Goal: Navigation & Orientation: Find specific page/section

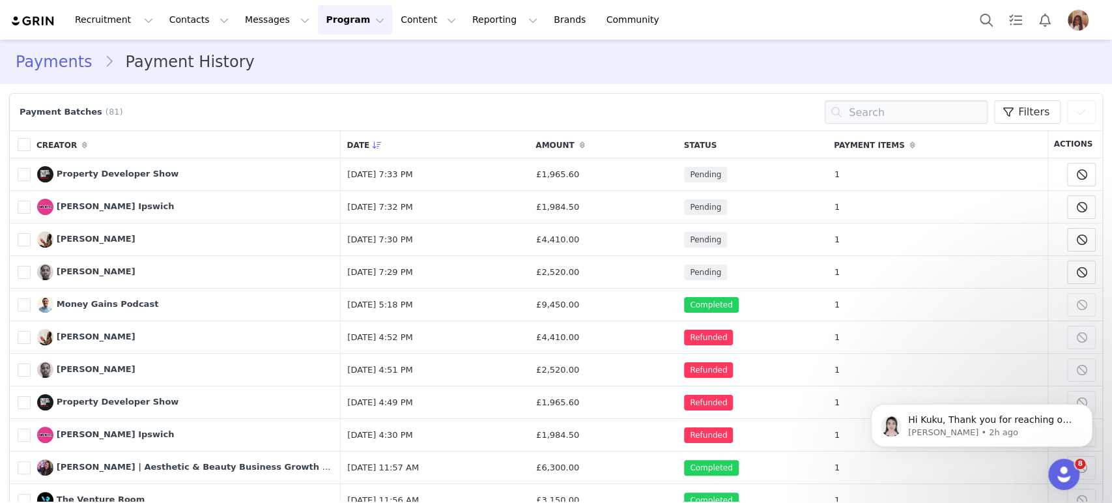
click at [634, 78] on div "Payments Payment History" at bounding box center [556, 62] width 1112 height 44
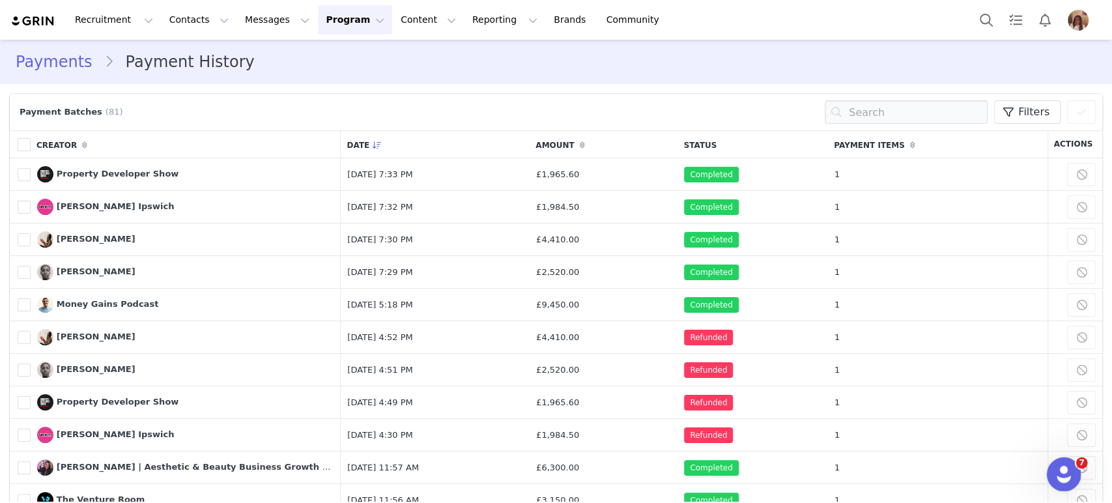
click at [1061, 471] on icon "Open Intercom Messenger" at bounding box center [1063, 473] width 22 height 22
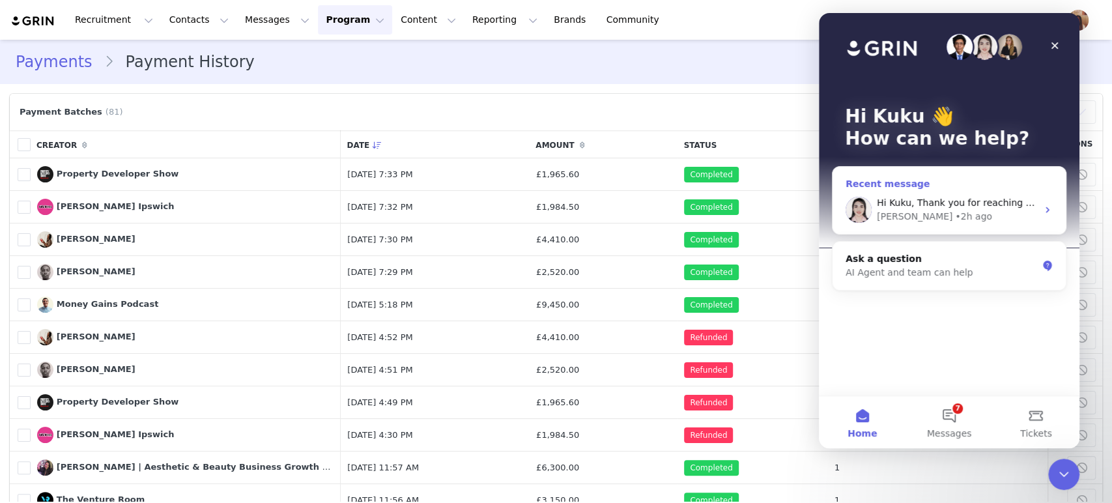
click at [984, 218] on div "[PERSON_NAME] • 2h ago" at bounding box center [957, 217] width 160 height 14
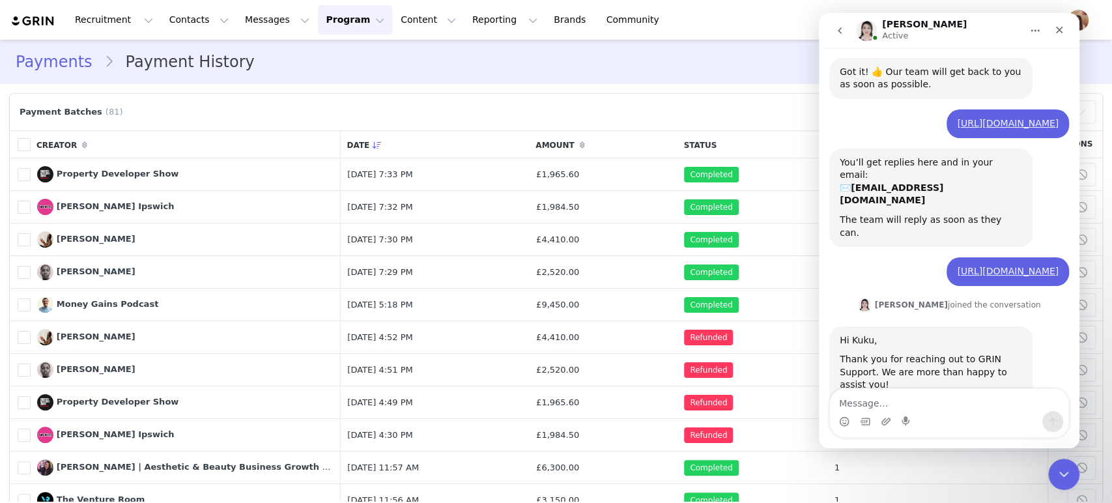
scroll to position [1755, 0]
click at [1054, 27] on icon "Close" at bounding box center [1059, 30] width 10 height 10
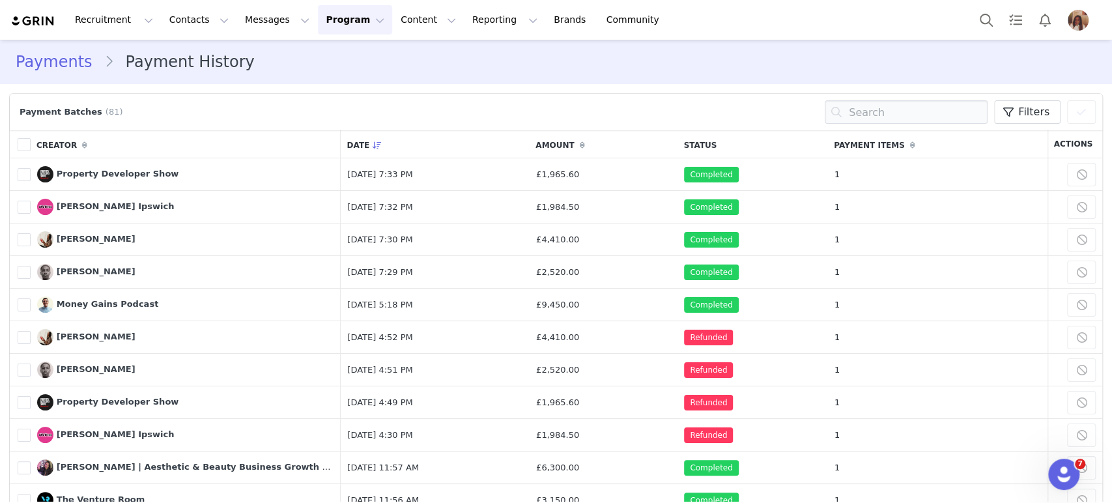
click at [1078, 21] on img "Profile" at bounding box center [1078, 20] width 21 height 21
